Goal: Communication & Community: Answer question/provide support

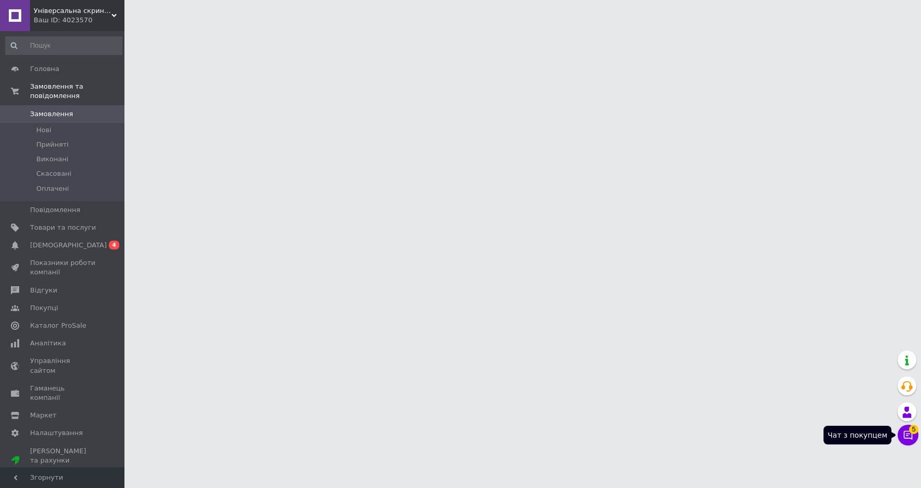
click at [905, 429] on button "Чат з покупцем 5" at bounding box center [907, 435] width 21 height 21
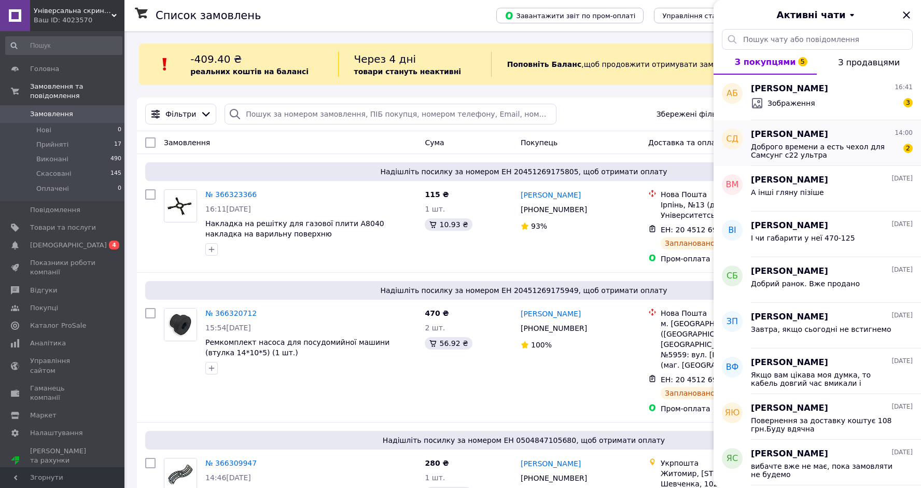
click at [832, 157] on span "Доброго времени а есть чехол для Самсунг с22 ультра" at bounding box center [824, 151] width 147 height 17
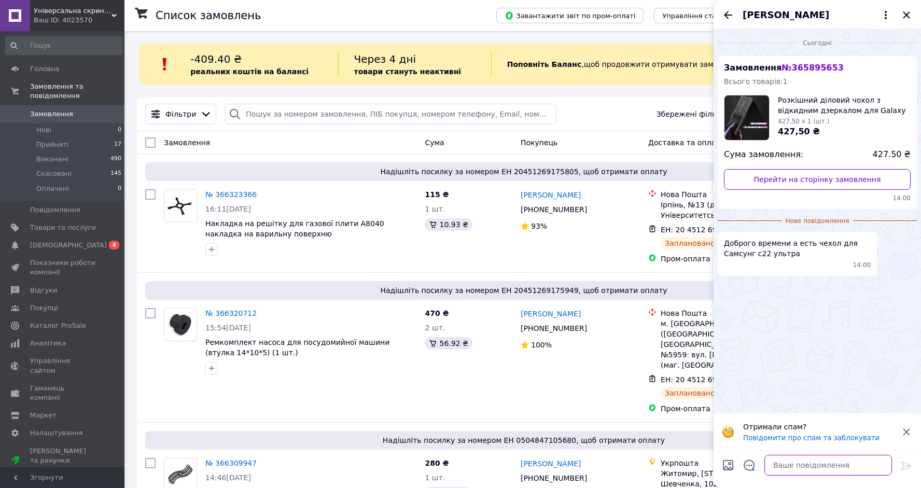
click at [786, 471] on textarea at bounding box center [828, 465] width 128 height 21
type textarea "с"
type textarea "такого же нет к сожалению"
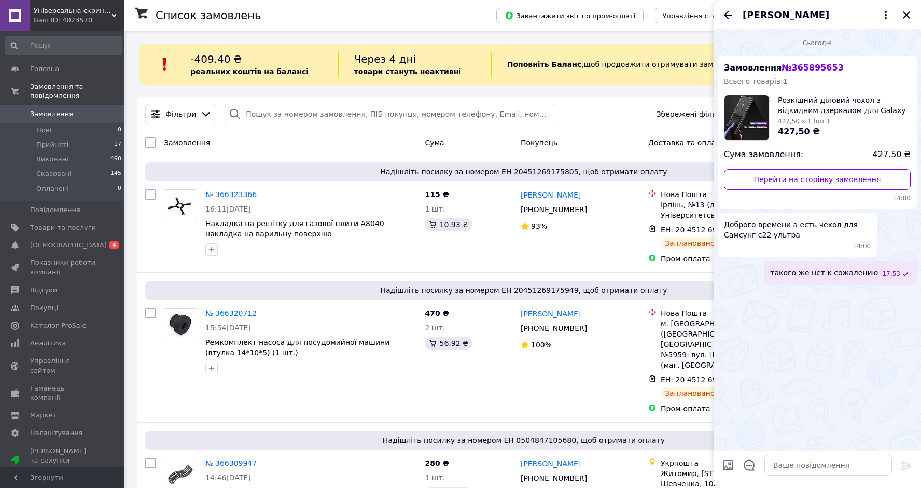
click at [724, 11] on icon "Назад" at bounding box center [728, 15] width 12 height 12
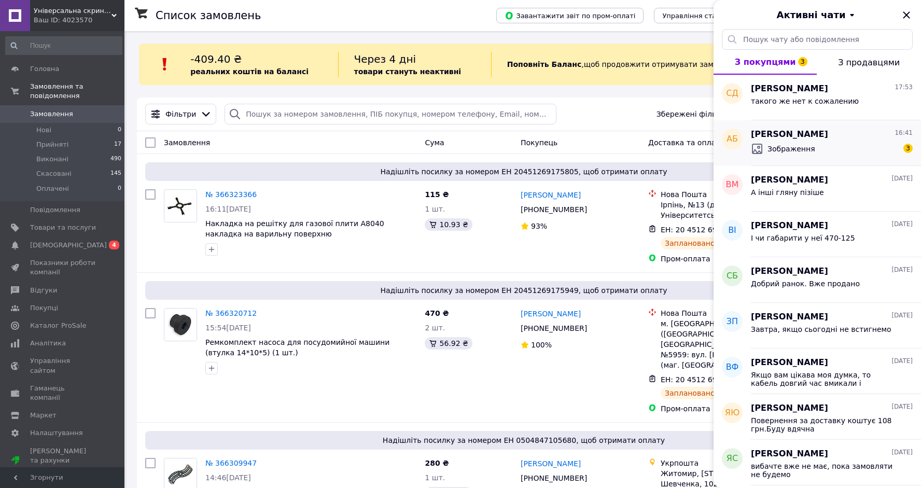
click at [847, 135] on div "[PERSON_NAME] 16:41" at bounding box center [832, 135] width 162 height 12
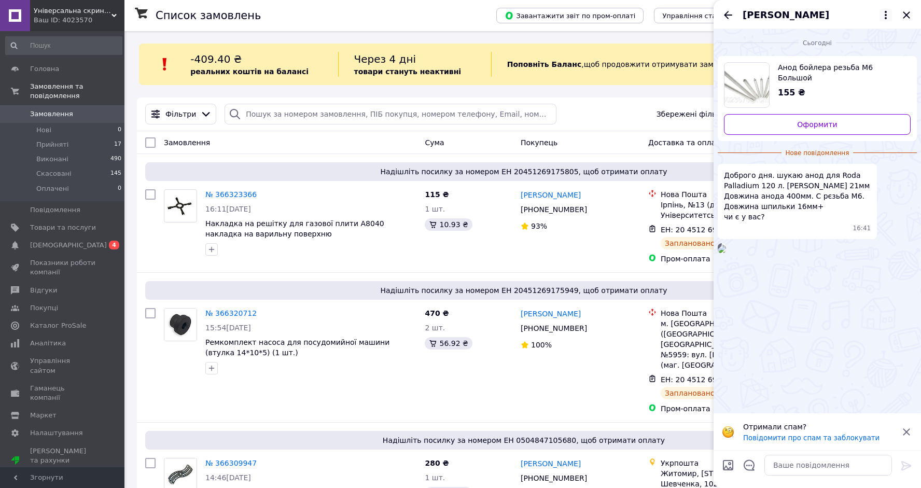
click at [881, 15] on icon at bounding box center [885, 15] width 12 height 12
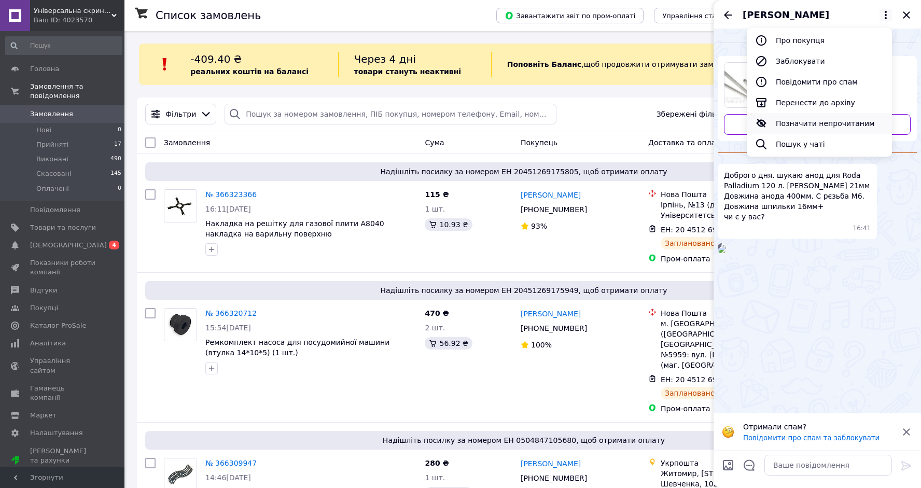
click at [806, 121] on button "Позначити непрочитаним" at bounding box center [819, 123] width 145 height 21
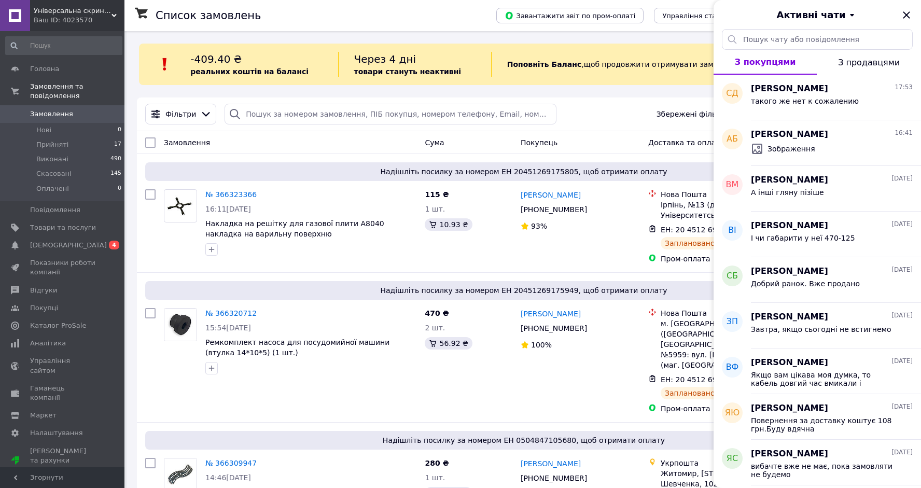
click at [907, 19] on icon "Закрити" at bounding box center [906, 15] width 12 height 12
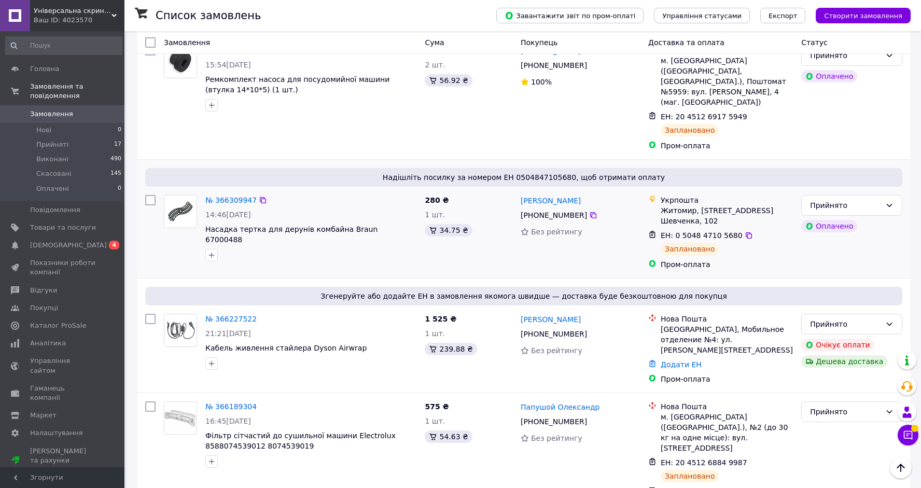
scroll to position [264, 0]
click at [118, 145] on span "17" at bounding box center [117, 144] width 7 height 9
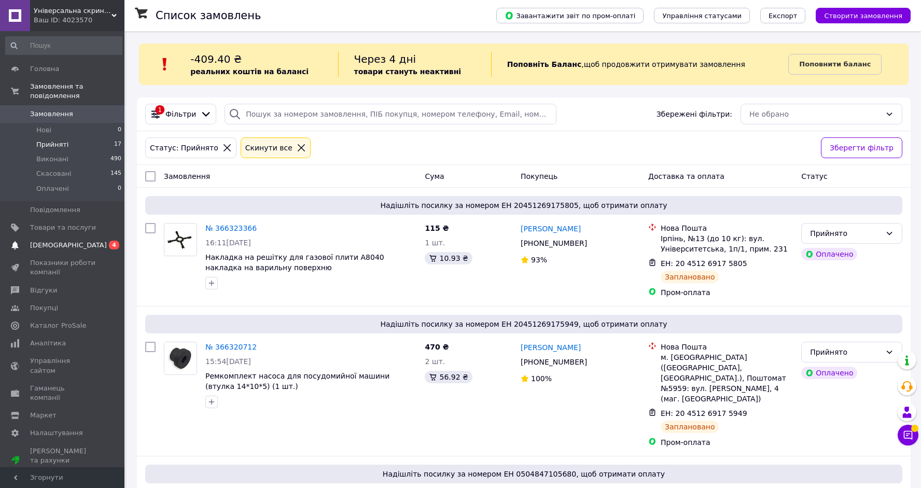
click at [66, 242] on span "[DEMOGRAPHIC_DATA]" at bounding box center [68, 245] width 77 height 9
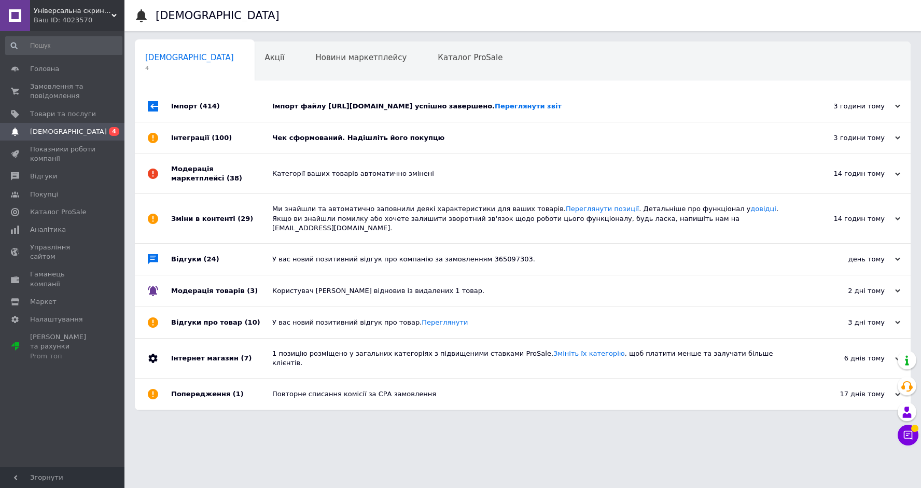
click at [187, 141] on div "Інтеграції (100)" at bounding box center [221, 137] width 101 height 31
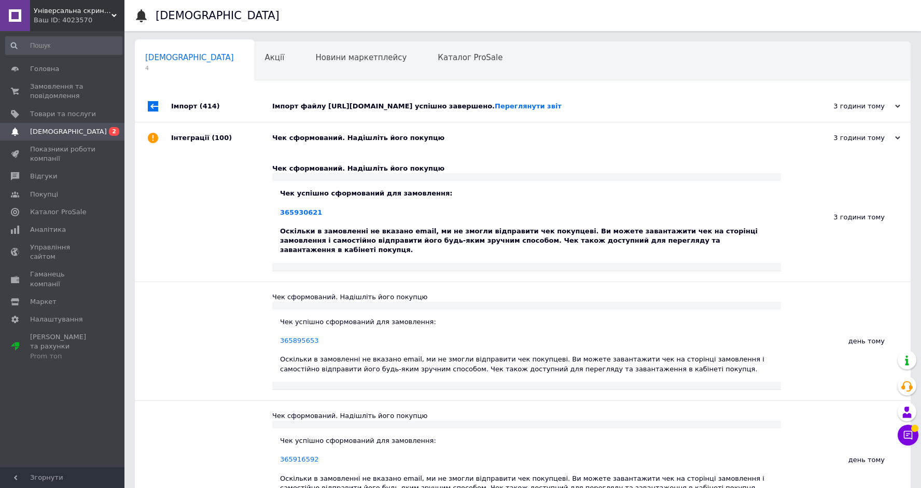
click at [187, 104] on div "Імпорт (414)" at bounding box center [221, 106] width 101 height 31
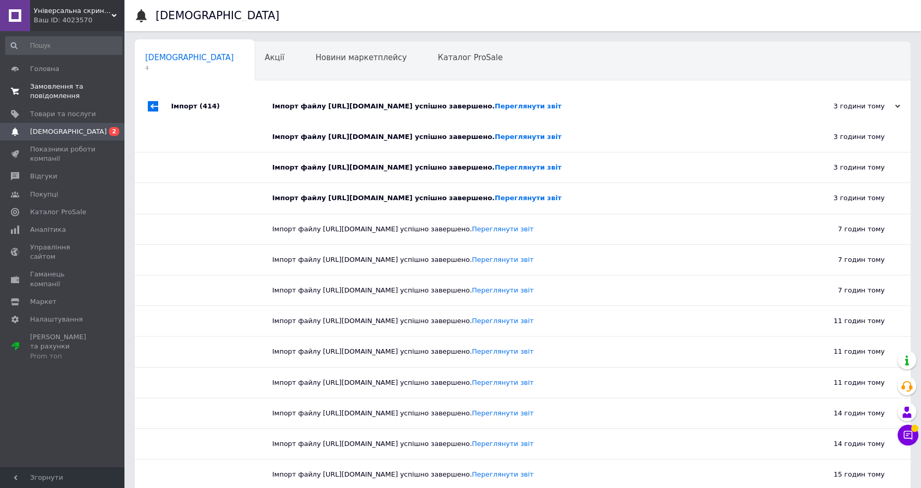
click at [45, 91] on span "Замовлення та повідомлення" at bounding box center [63, 91] width 66 height 19
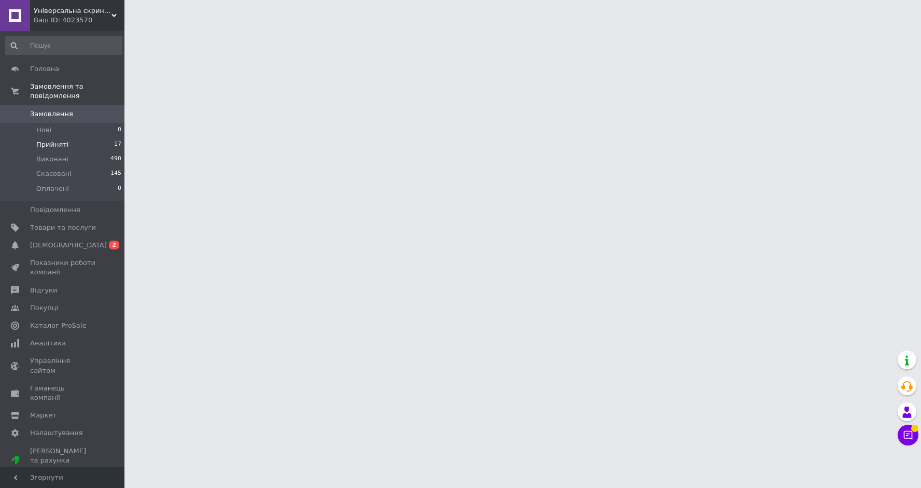
click at [48, 144] on span "Прийняті" at bounding box center [52, 144] width 32 height 9
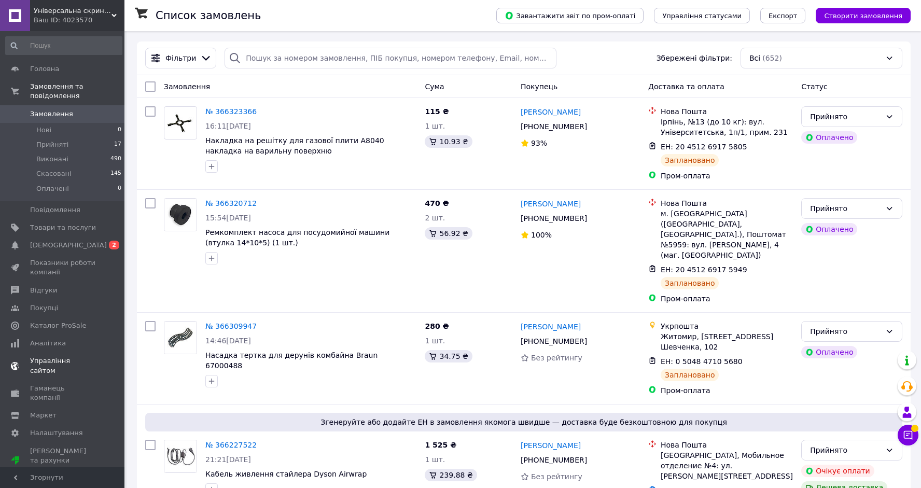
click at [62, 248] on span "[DEMOGRAPHIC_DATA]" at bounding box center [68, 245] width 77 height 9
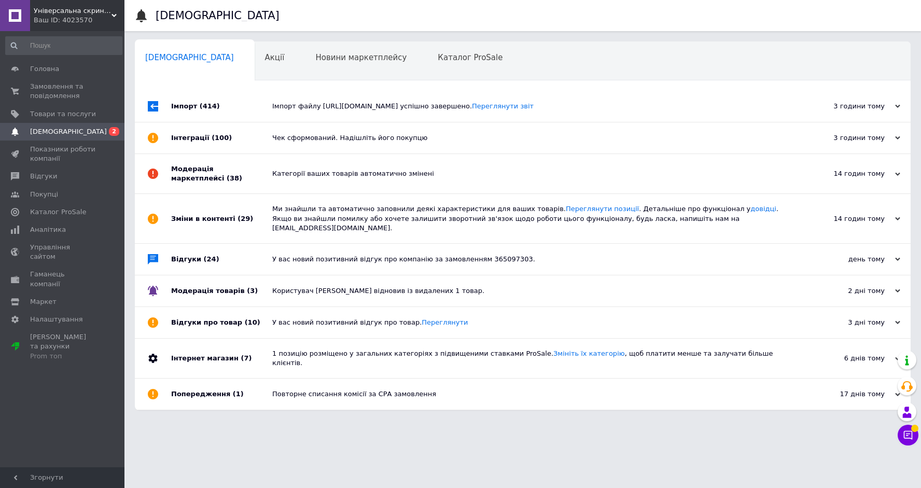
click at [184, 110] on div "Імпорт (414)" at bounding box center [221, 106] width 101 height 31
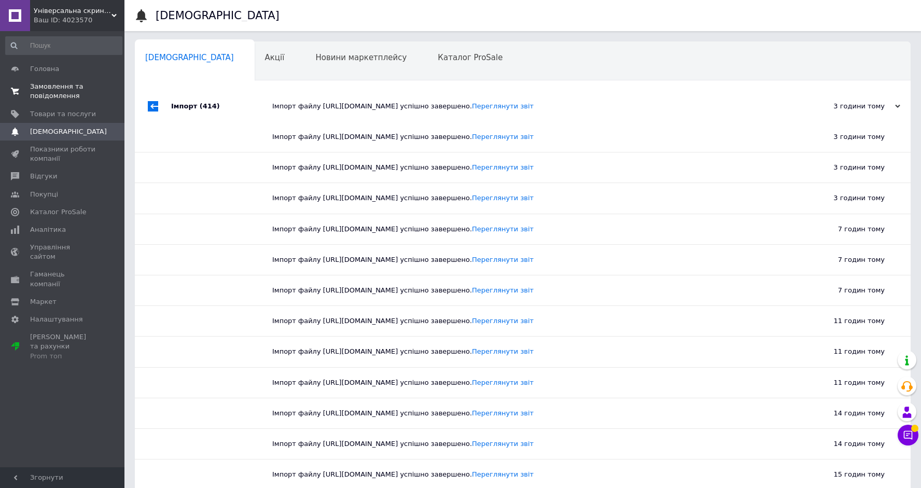
click at [62, 90] on span "Замовлення та повідомлення" at bounding box center [63, 91] width 66 height 19
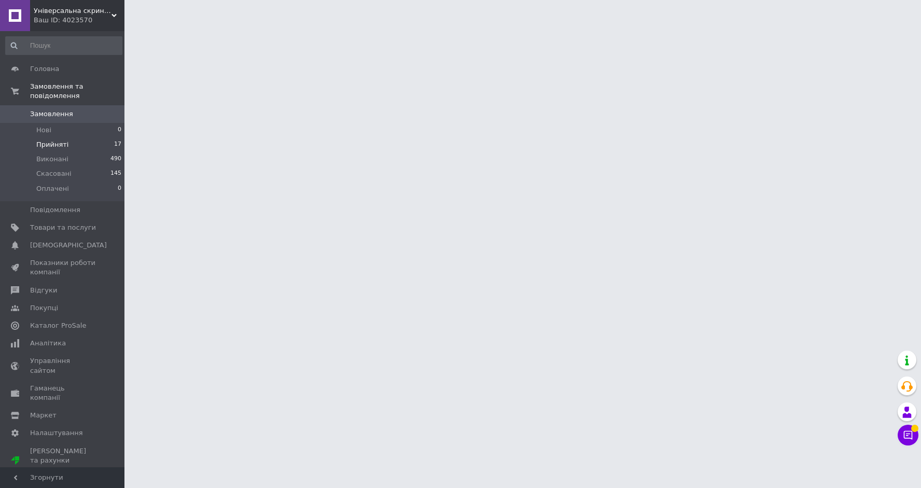
click at [62, 148] on span "Прийняті" at bounding box center [52, 144] width 32 height 9
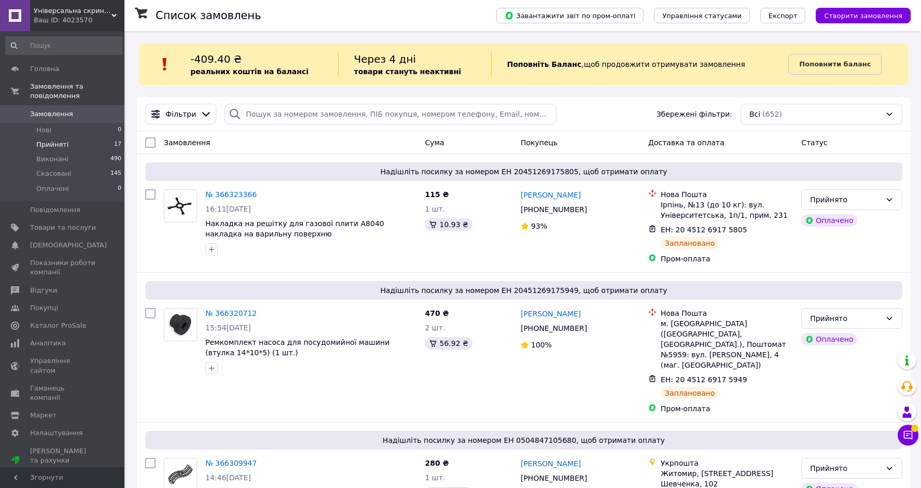
click at [80, 143] on li "Прийняті 17" at bounding box center [64, 144] width 128 height 15
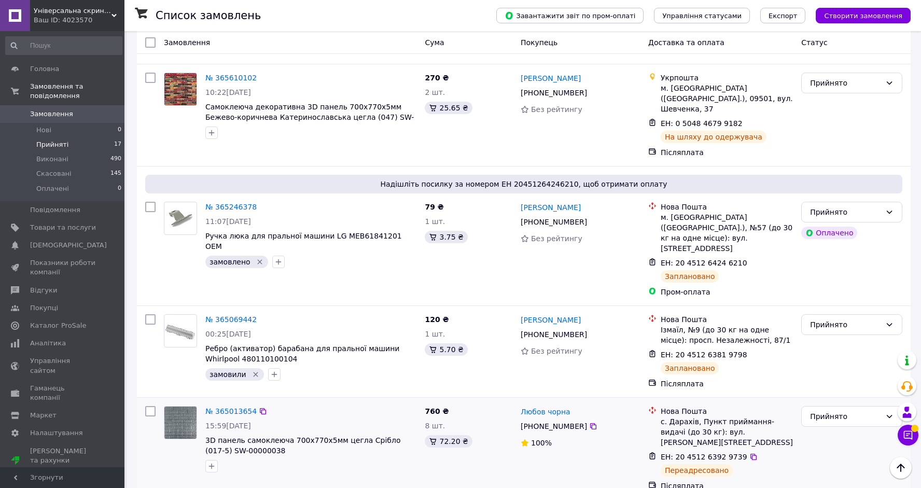
scroll to position [1452, 0]
